Goal: Task Accomplishment & Management: Manage account settings

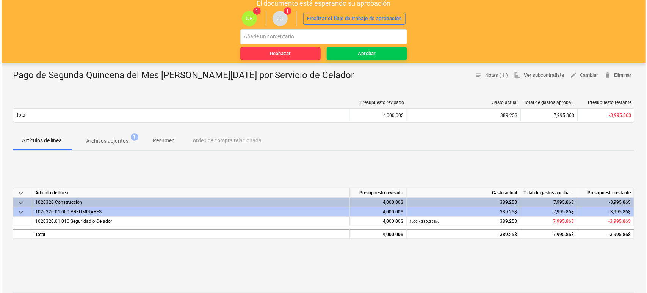
scroll to position [42, 0]
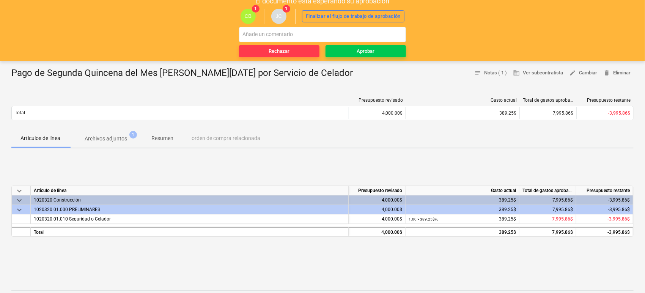
click at [107, 139] on p "Archivos adjuntos" at bounding box center [106, 139] width 42 height 8
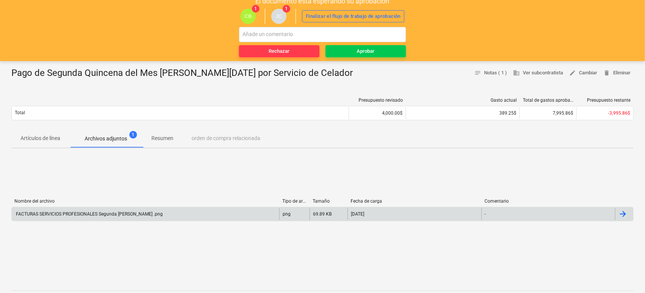
click at [85, 211] on div "FACTURAS SERVICIOS PROFESIONALES Segunda [PERSON_NAME] .png" at bounding box center [89, 213] width 148 height 5
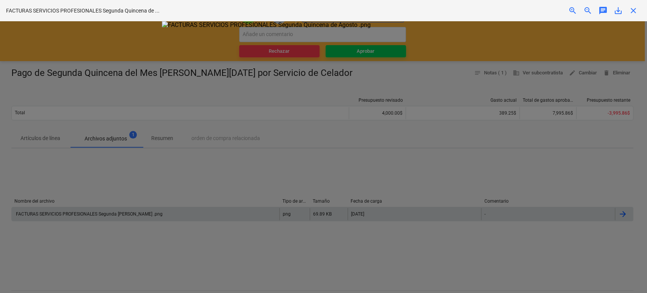
scroll to position [19, 0]
click at [107, 180] on div at bounding box center [323, 157] width 647 height 272
click at [132, 47] on div at bounding box center [323, 157] width 647 height 272
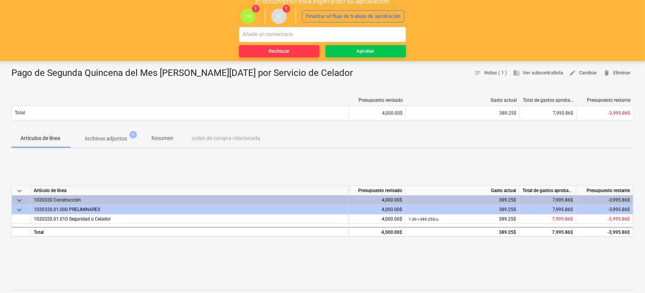
click at [117, 135] on p "Archivos adjuntos" at bounding box center [106, 139] width 42 height 8
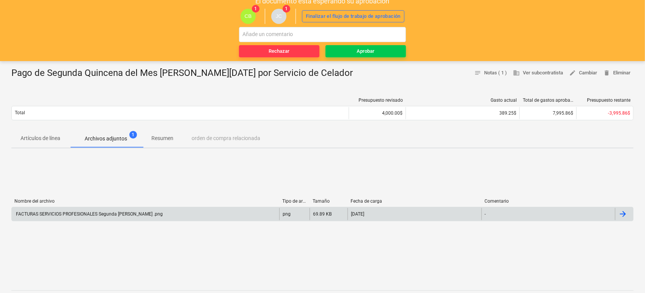
click at [81, 215] on div "FACTURAS SERVICIOS PROFESIONALES Segunda [PERSON_NAME] .png" at bounding box center [89, 213] width 148 height 5
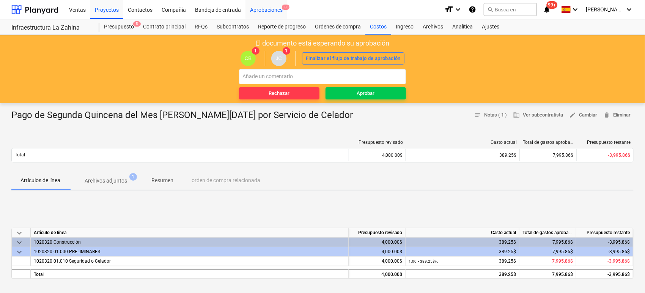
click at [273, 11] on div "Aprobaciones 8" at bounding box center [266, 9] width 42 height 19
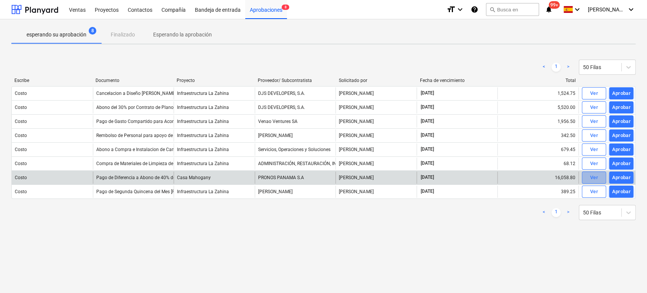
click at [593, 177] on div "Ver" at bounding box center [594, 177] width 8 height 9
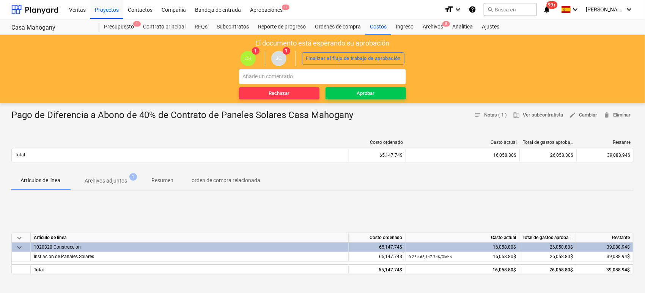
click at [108, 179] on p "Archivos adjuntos" at bounding box center [106, 181] width 42 height 8
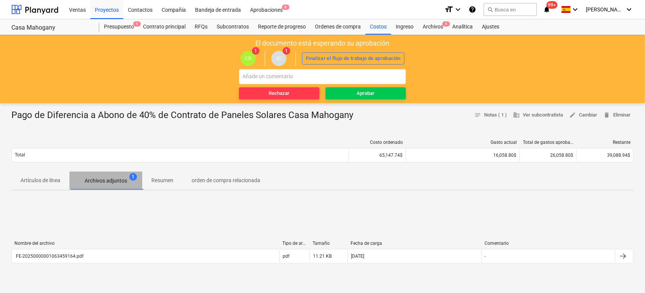
click at [111, 179] on p "Archivos adjuntos" at bounding box center [106, 181] width 42 height 8
click at [113, 182] on p "Archivos adjuntos" at bounding box center [106, 181] width 42 height 8
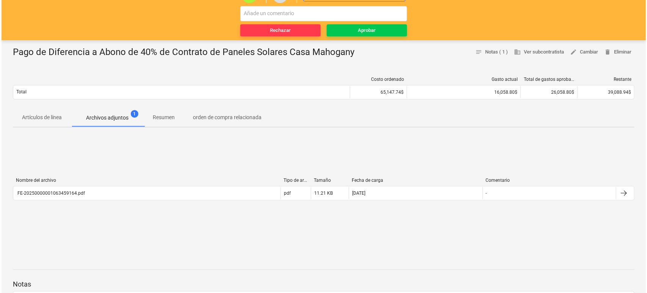
scroll to position [84, 0]
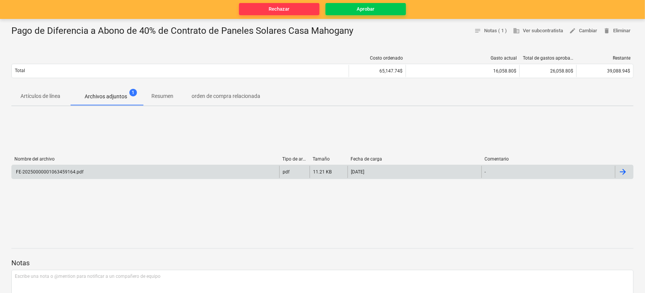
click at [62, 171] on div "FE-20250000001063459164.pdf" at bounding box center [49, 171] width 69 height 5
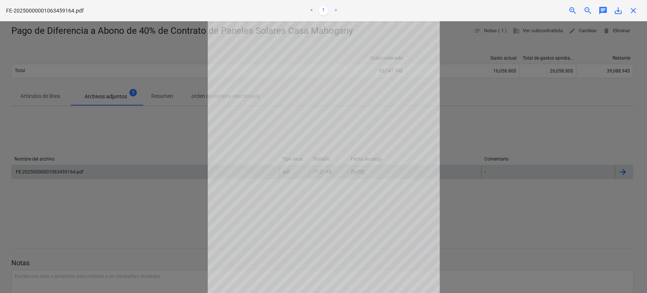
click at [62, 171] on div at bounding box center [323, 157] width 647 height 272
click at [118, 215] on div at bounding box center [323, 157] width 647 height 272
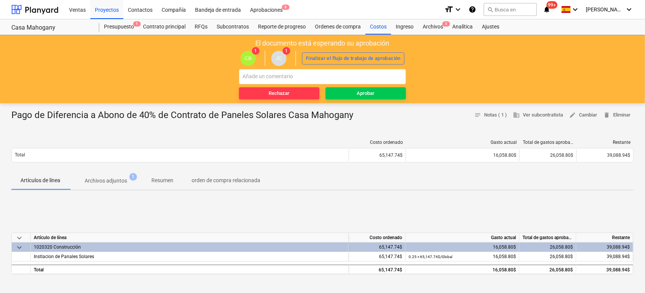
click at [106, 180] on p "Archivos adjuntos" at bounding box center [106, 181] width 42 height 8
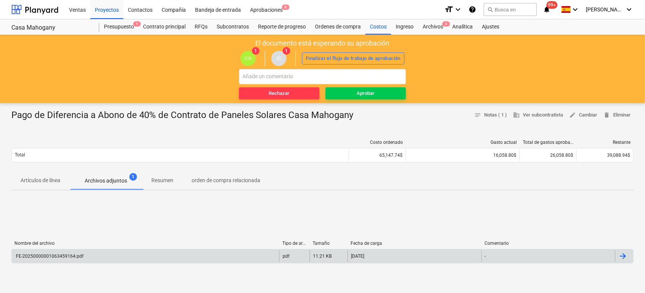
click at [66, 257] on div "FE-20250000001063459164.pdf" at bounding box center [49, 255] width 69 height 5
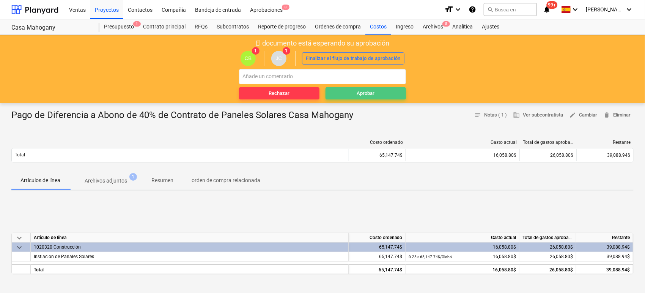
click at [375, 95] on span "Aprobar" at bounding box center [365, 93] width 74 height 9
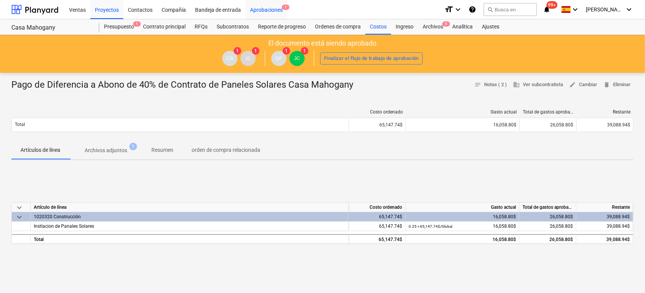
click at [262, 8] on div "Aprobaciones 7" at bounding box center [266, 9] width 42 height 19
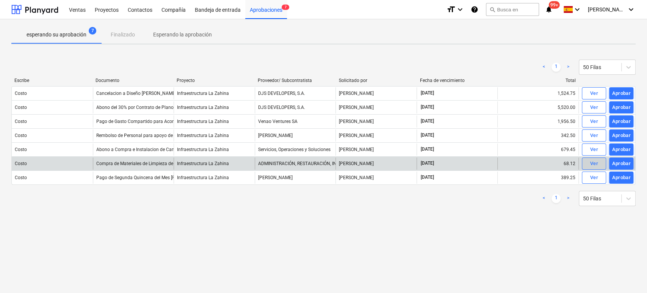
click at [599, 165] on span "Ver" at bounding box center [594, 163] width 17 height 9
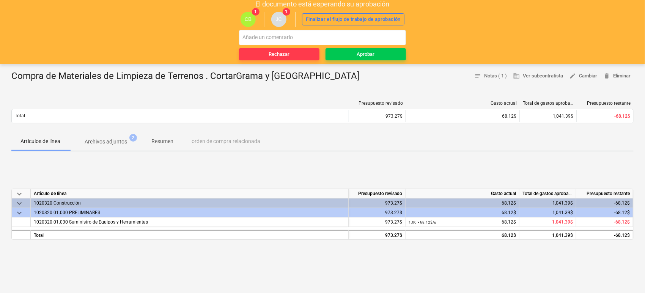
scroll to position [42, 0]
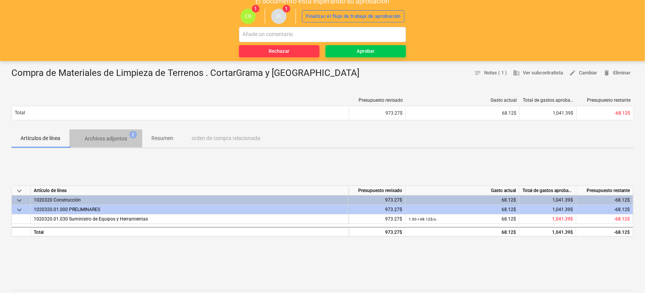
click at [122, 137] on p "Archivos adjuntos" at bounding box center [106, 139] width 42 height 8
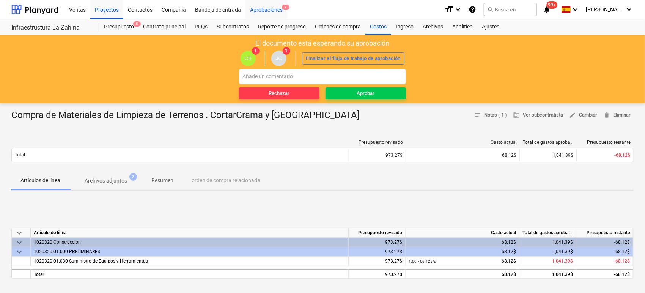
click at [258, 11] on div "Aprobaciones 7" at bounding box center [266, 9] width 42 height 19
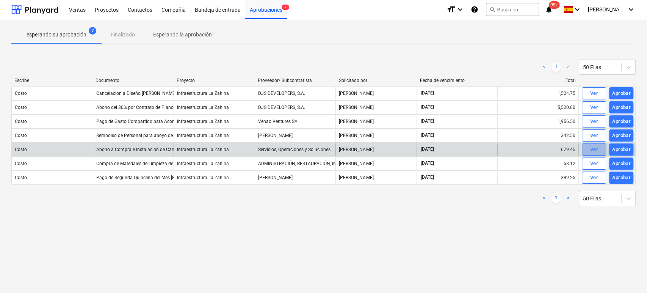
click at [598, 151] on div "Ver" at bounding box center [594, 149] width 8 height 9
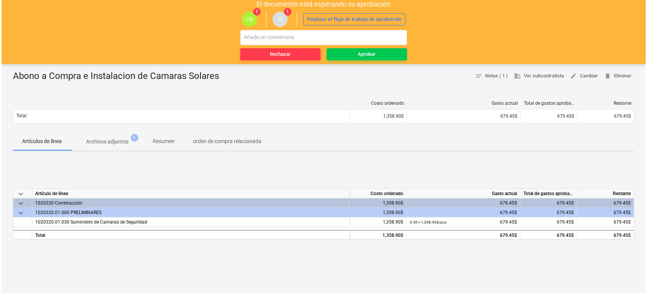
scroll to position [42, 0]
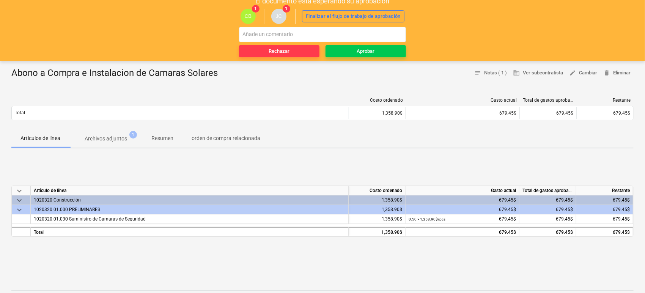
click at [112, 141] on p "Archivos adjuntos" at bounding box center [106, 139] width 42 height 8
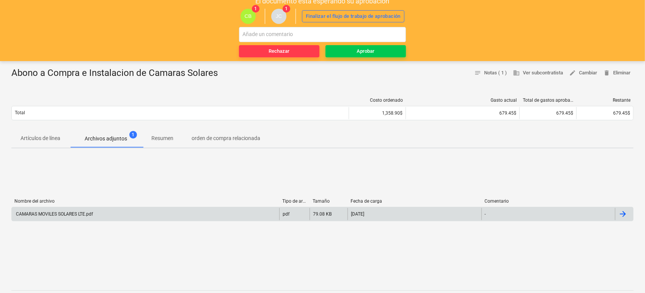
click at [73, 212] on div "CAMARAS MOVILES SOLARES LTE.pdf" at bounding box center [54, 213] width 78 height 5
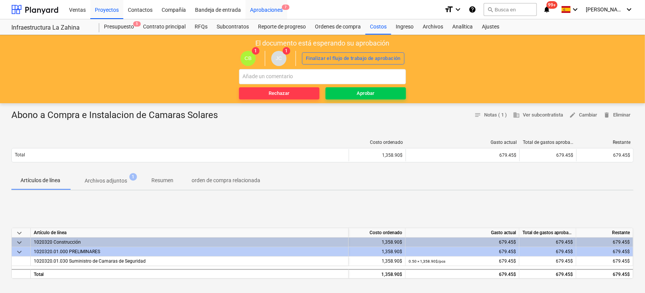
click at [263, 10] on div "Aprobaciones 7" at bounding box center [266, 9] width 42 height 19
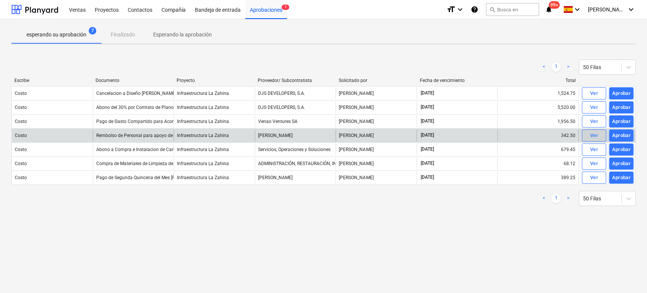
click at [592, 137] on div "Ver" at bounding box center [594, 135] width 8 height 9
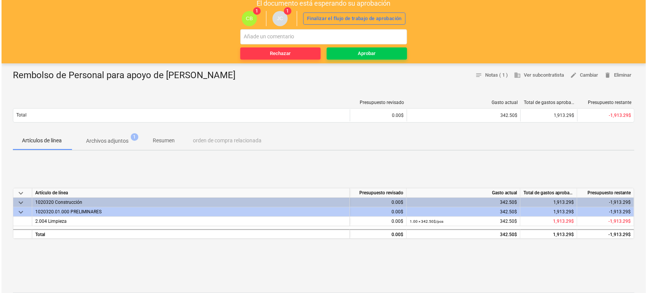
scroll to position [42, 0]
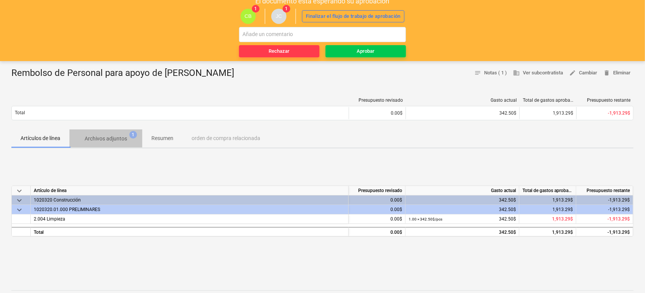
click at [105, 136] on p "Archivos adjuntos" at bounding box center [106, 139] width 42 height 8
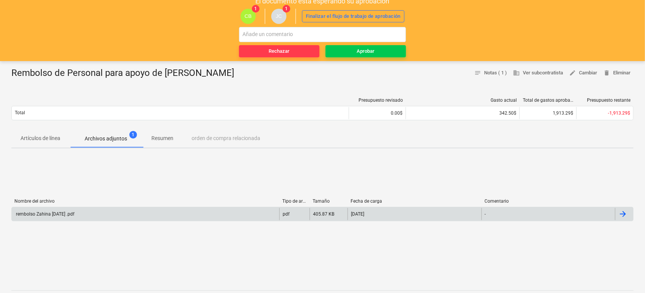
click at [67, 212] on div "rembolso Zahina [DATE] .pdf" at bounding box center [45, 213] width 60 height 5
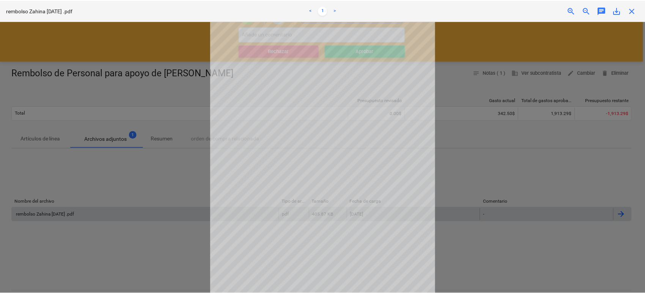
scroll to position [49, 0]
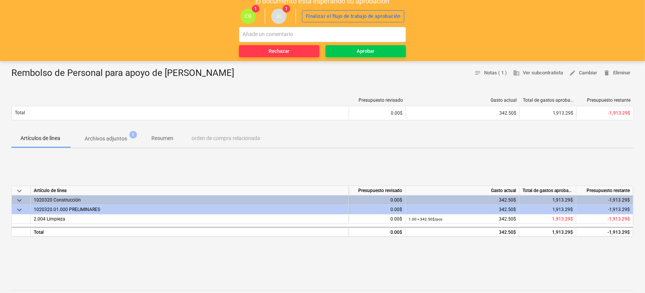
click at [114, 141] on p "Archivos adjuntos" at bounding box center [106, 139] width 42 height 8
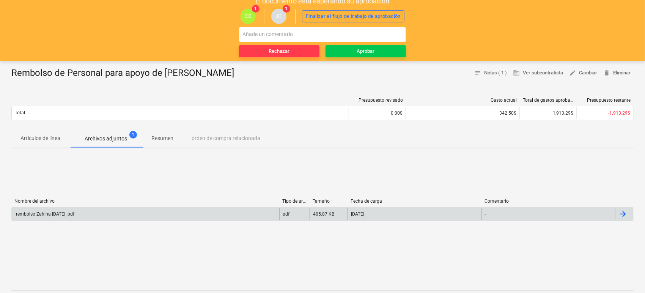
click at [64, 212] on div "rembolso Zahina [DATE] .pdf" at bounding box center [45, 213] width 60 height 5
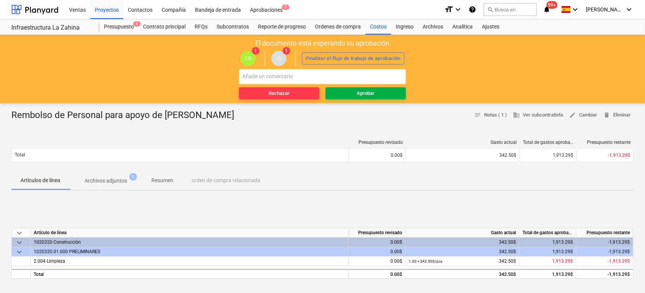
click at [375, 93] on span "Aprobar" at bounding box center [365, 93] width 74 height 9
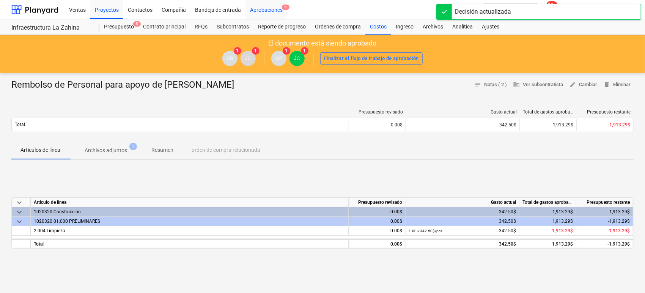
click at [262, 10] on div "Aprobaciones 6" at bounding box center [266, 9] width 42 height 19
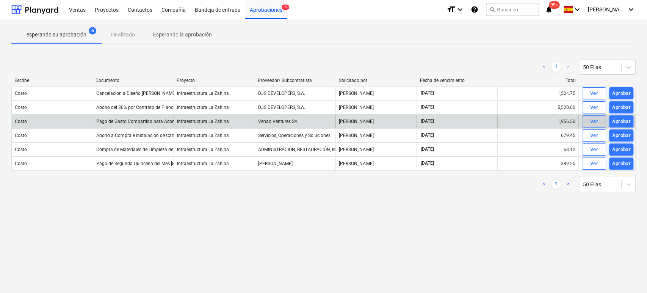
click at [592, 119] on div "Ver" at bounding box center [594, 121] width 8 height 9
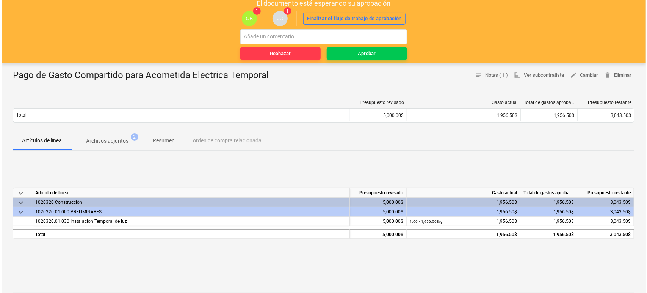
scroll to position [42, 0]
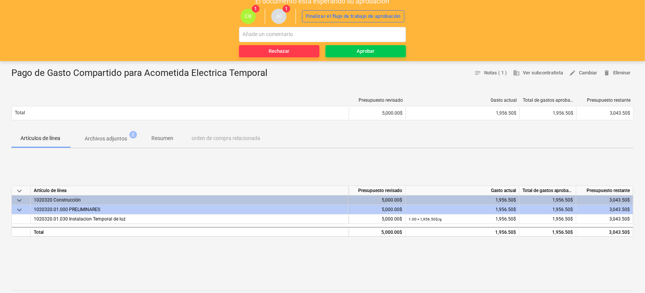
click at [111, 140] on p "Archivos adjuntos" at bounding box center [106, 139] width 42 height 8
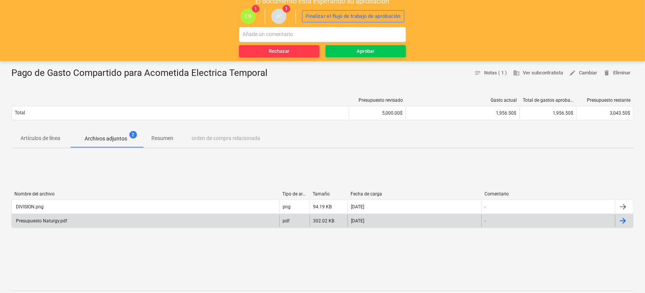
click at [53, 221] on div "Presupuesto Naturgy.pdf" at bounding box center [41, 220] width 52 height 5
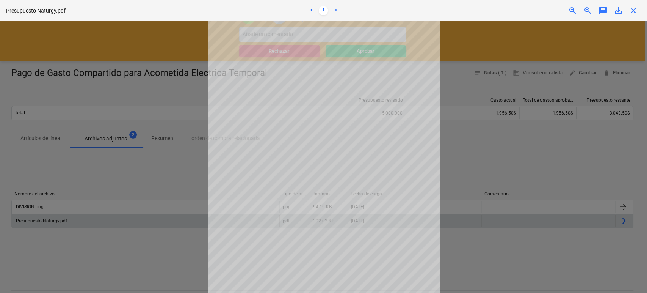
scroll to position [30, 0]
click at [164, 247] on div at bounding box center [323, 157] width 647 height 272
click at [95, 190] on div at bounding box center [323, 157] width 647 height 272
click at [40, 206] on div at bounding box center [323, 157] width 647 height 272
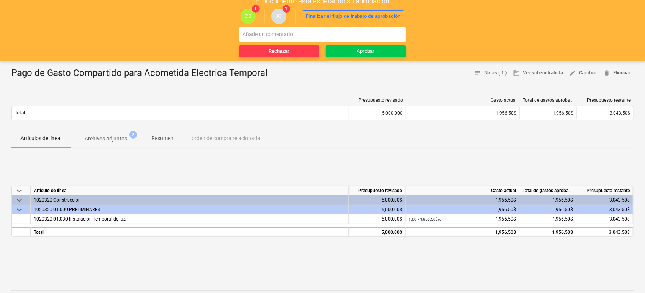
click at [111, 140] on p "Archivos adjuntos" at bounding box center [106, 139] width 42 height 8
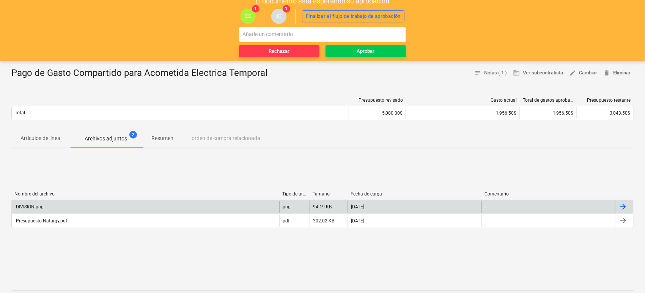
click at [36, 206] on div "DIVISION.png" at bounding box center [29, 206] width 29 height 5
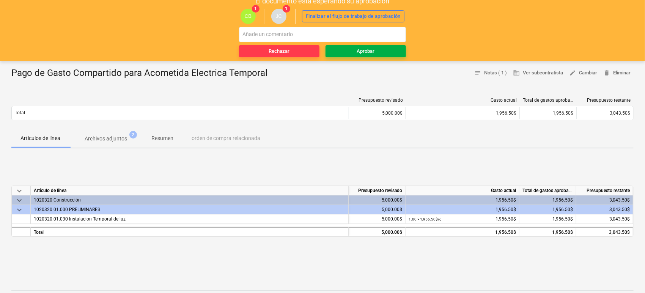
click at [346, 48] on span "Aprobar" at bounding box center [365, 51] width 74 height 9
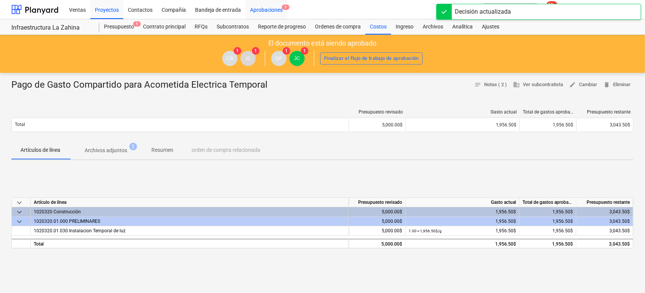
click at [260, 9] on div "Aprobaciones 5" at bounding box center [266, 9] width 42 height 19
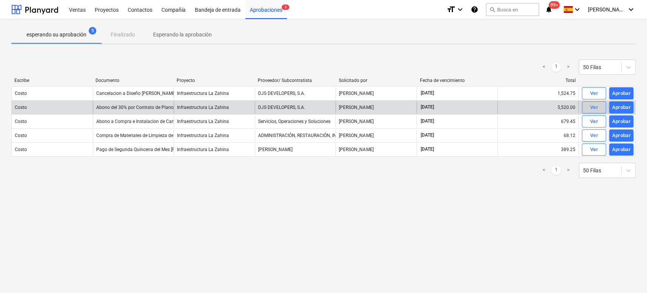
click at [590, 105] on div "Ver" at bounding box center [594, 107] width 8 height 9
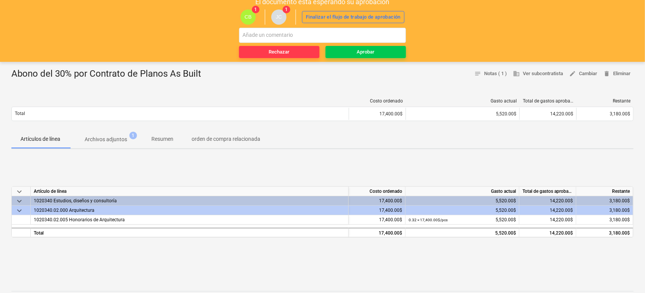
scroll to position [42, 0]
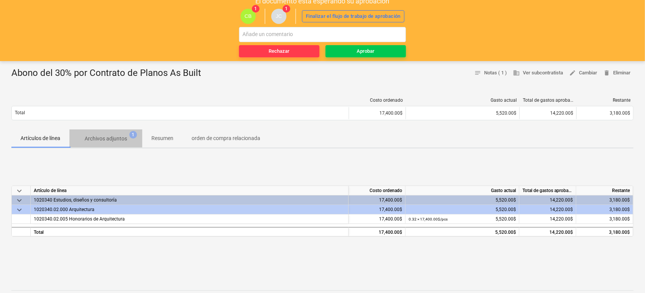
click at [116, 139] on p "Archivos adjuntos" at bounding box center [106, 139] width 42 height 8
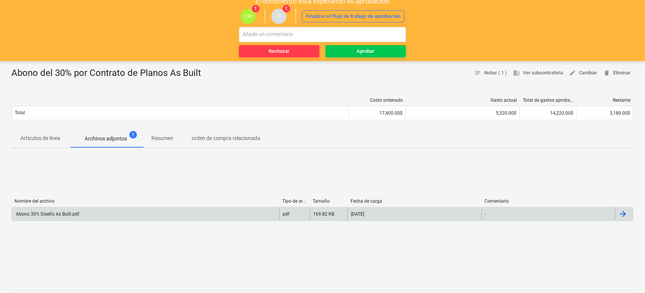
click at [60, 215] on div "Abono 30% Diseño As Built.pdf" at bounding box center [47, 213] width 64 height 5
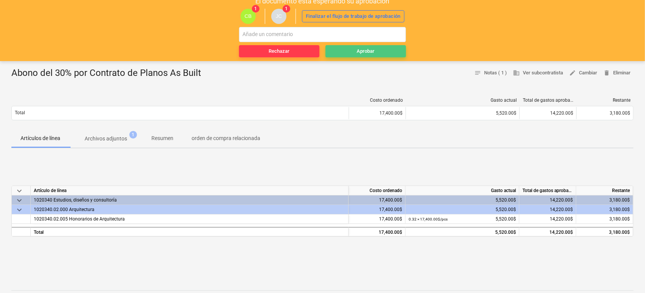
click at [361, 48] on div "Aprobar" at bounding box center [366, 51] width 18 height 9
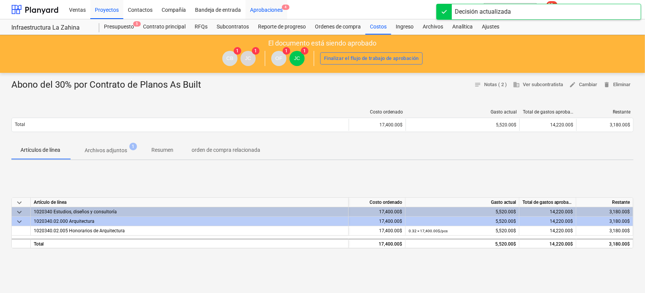
click at [255, 11] on div "Aprobaciones 4" at bounding box center [266, 9] width 42 height 19
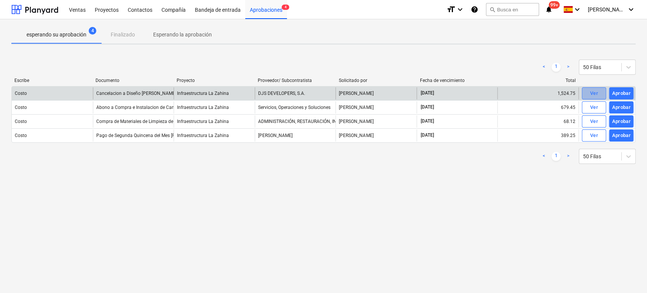
click at [590, 91] on div "Ver" at bounding box center [594, 93] width 8 height 9
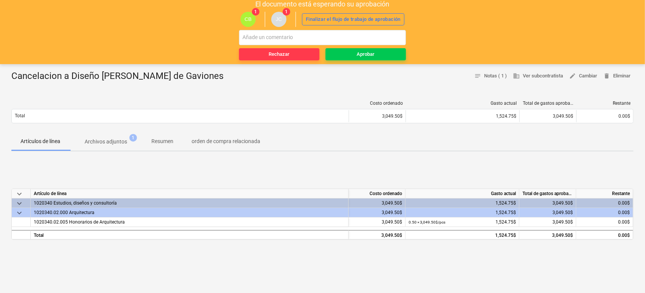
scroll to position [42, 0]
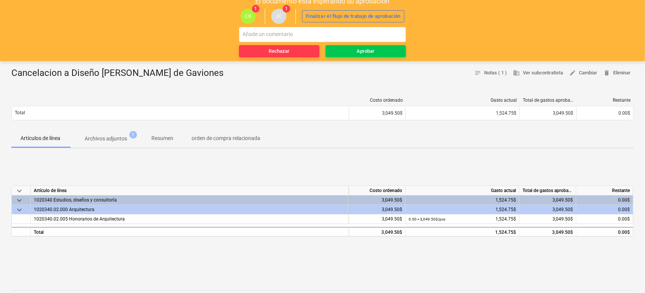
click at [127, 139] on p "Archivos adjuntos" at bounding box center [106, 139] width 42 height 8
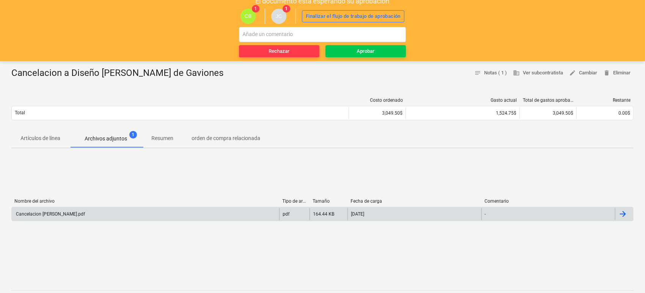
click at [64, 213] on div "Cancelacion [PERSON_NAME].pdf" at bounding box center [50, 213] width 70 height 5
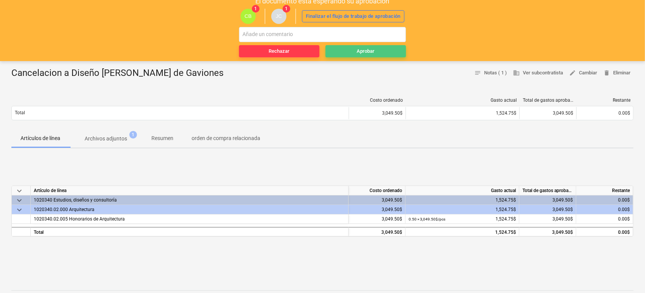
click at [356, 53] on span "Aprobar" at bounding box center [365, 51] width 74 height 9
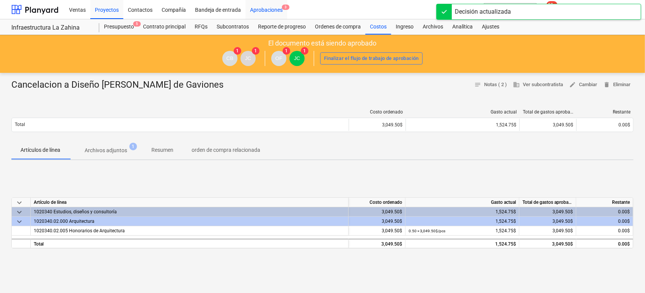
click at [272, 11] on div "Aprobaciones 3" at bounding box center [266, 9] width 42 height 19
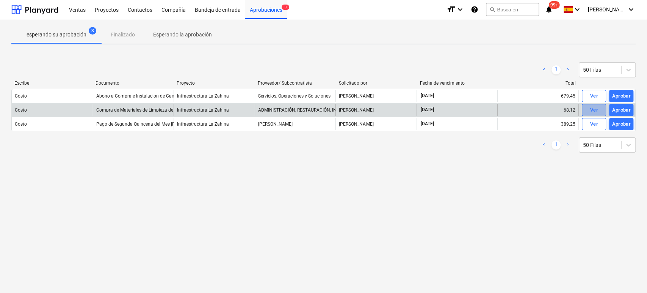
click at [595, 113] on div "Ver" at bounding box center [594, 110] width 8 height 9
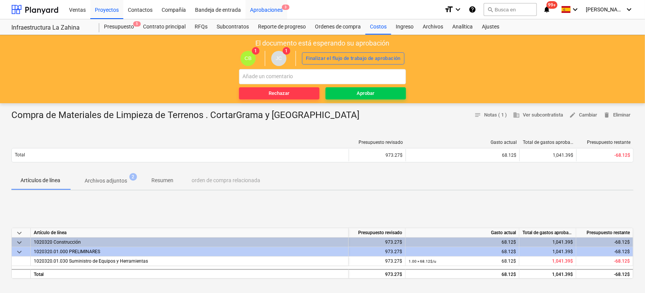
click at [276, 14] on div "Aprobaciones 3" at bounding box center [266, 9] width 42 height 19
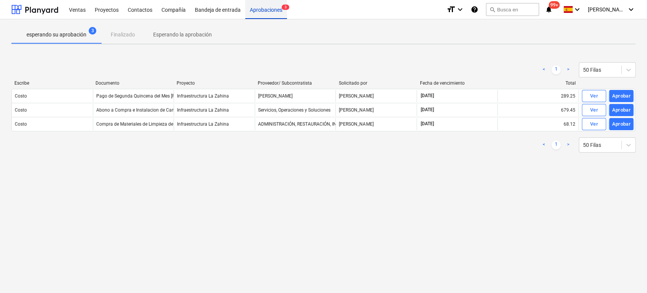
click at [273, 13] on div "Aprobaciones 3" at bounding box center [266, 9] width 42 height 19
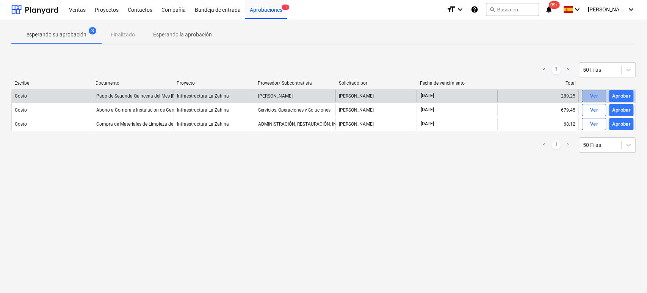
click at [590, 93] on div "Ver" at bounding box center [594, 96] width 8 height 9
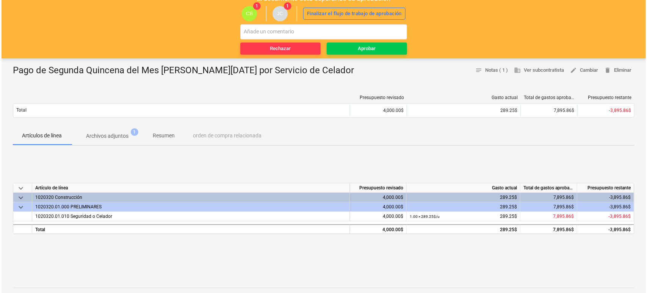
scroll to position [42, 0]
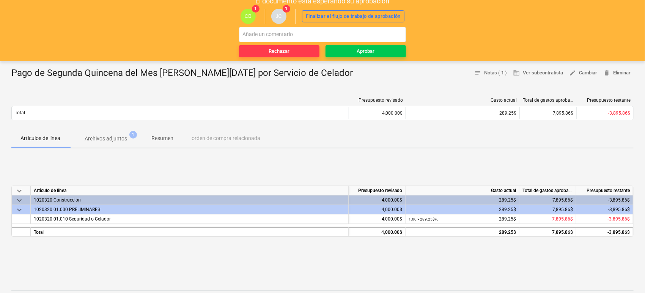
click at [111, 137] on p "Archivos adjuntos" at bounding box center [106, 139] width 42 height 8
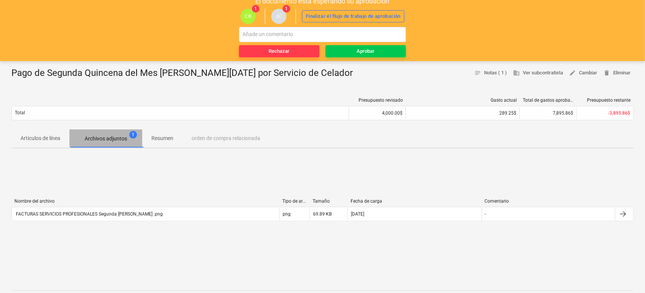
click at [115, 136] on p "Archivos adjuntos" at bounding box center [106, 139] width 42 height 8
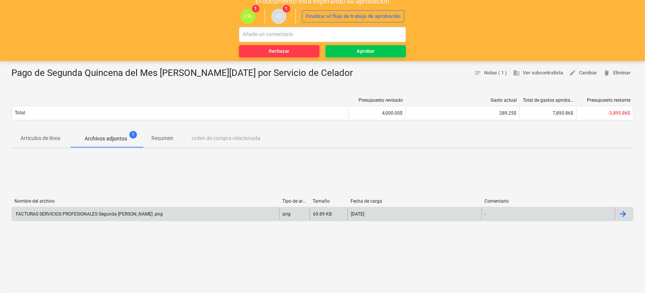
click at [87, 212] on div "FACTURAS SERVICIOS PROFESIONALES Segunda [PERSON_NAME] .png" at bounding box center [89, 213] width 148 height 5
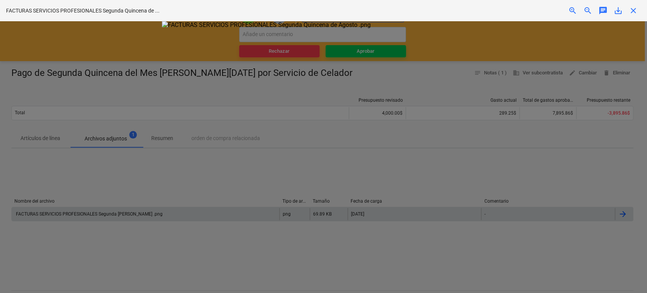
click at [100, 224] on div at bounding box center [323, 157] width 647 height 272
drag, startPoint x: 110, startPoint y: 188, endPoint x: 112, endPoint y: 184, distance: 3.9
click at [110, 188] on div at bounding box center [323, 157] width 647 height 272
click at [248, 28] on img at bounding box center [324, 24] width 324 height 7
click at [55, 14] on p "FACTURAS SERVICIOS PROFESIONALES Segunda Quincena de ..." at bounding box center [83, 11] width 154 height 8
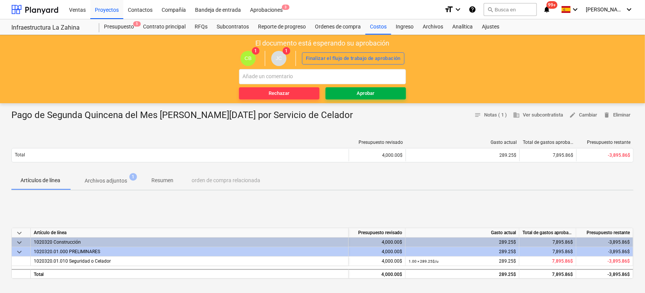
click at [376, 94] on span "Aprobar" at bounding box center [365, 93] width 74 height 9
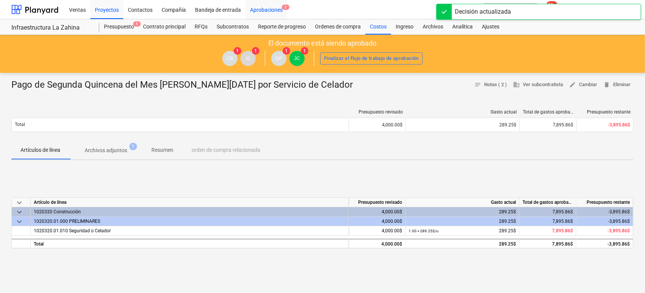
click at [259, 11] on div "Aprobaciones 2" at bounding box center [266, 9] width 42 height 19
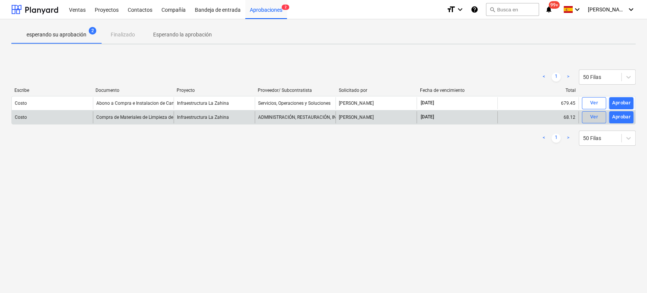
click at [586, 115] on span "Ver" at bounding box center [594, 117] width 17 height 9
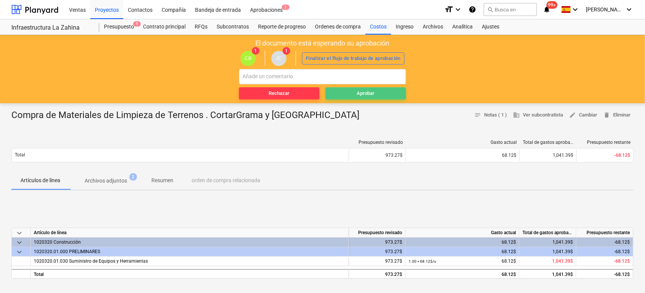
click at [365, 91] on div "Aprobar" at bounding box center [366, 93] width 18 height 9
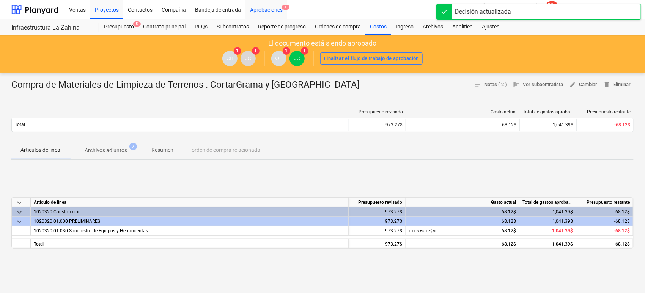
click at [265, 13] on div "Aprobaciones 1" at bounding box center [266, 9] width 42 height 19
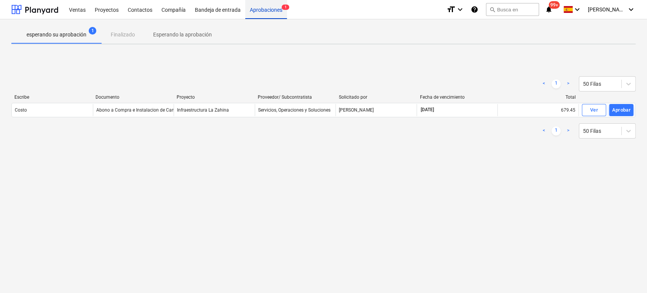
click at [260, 14] on div "Aprobaciones 1" at bounding box center [266, 9] width 42 height 19
click at [270, 10] on div "Aprobaciones" at bounding box center [266, 9] width 42 height 19
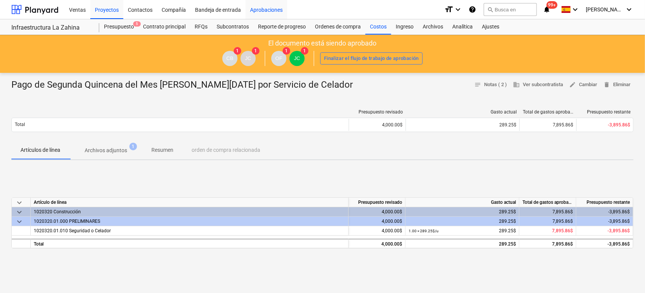
click at [267, 8] on div "Aprobaciones" at bounding box center [266, 9] width 42 height 19
